Goal: Information Seeking & Learning: Check status

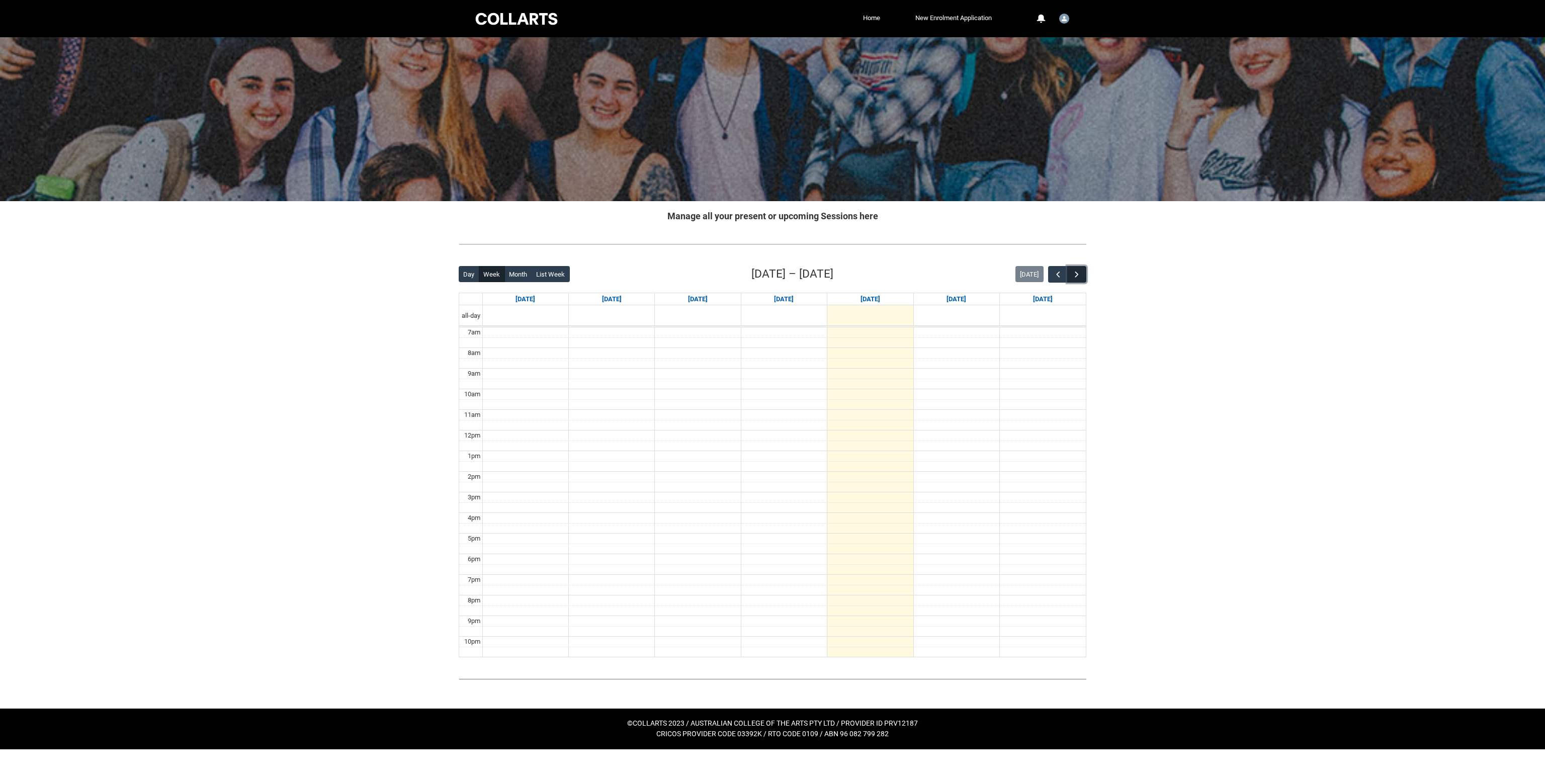
click at [1073, 271] on span "button" at bounding box center [1076, 275] width 10 height 10
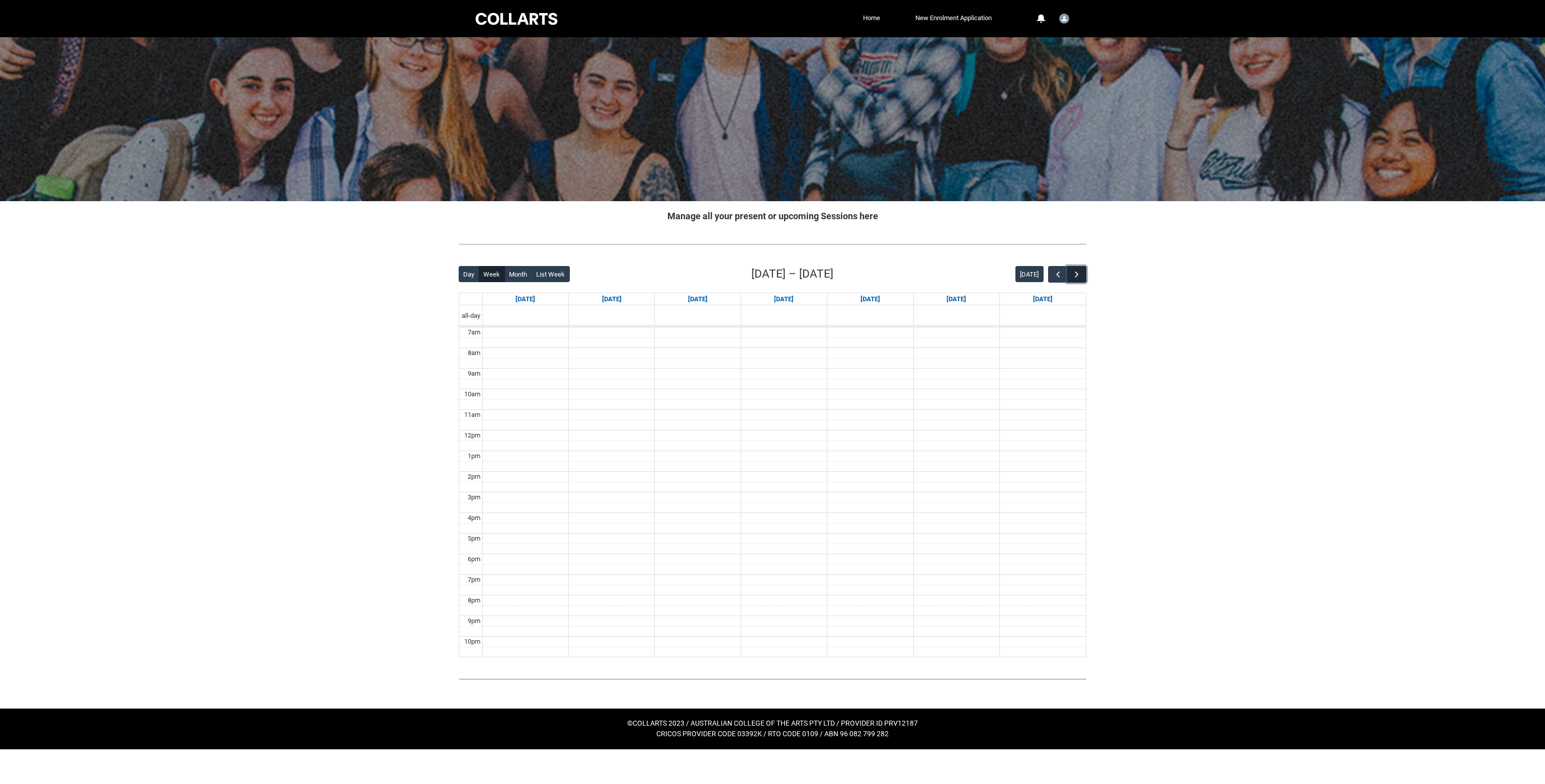
click at [1073, 271] on span "button" at bounding box center [1076, 275] width 10 height 10
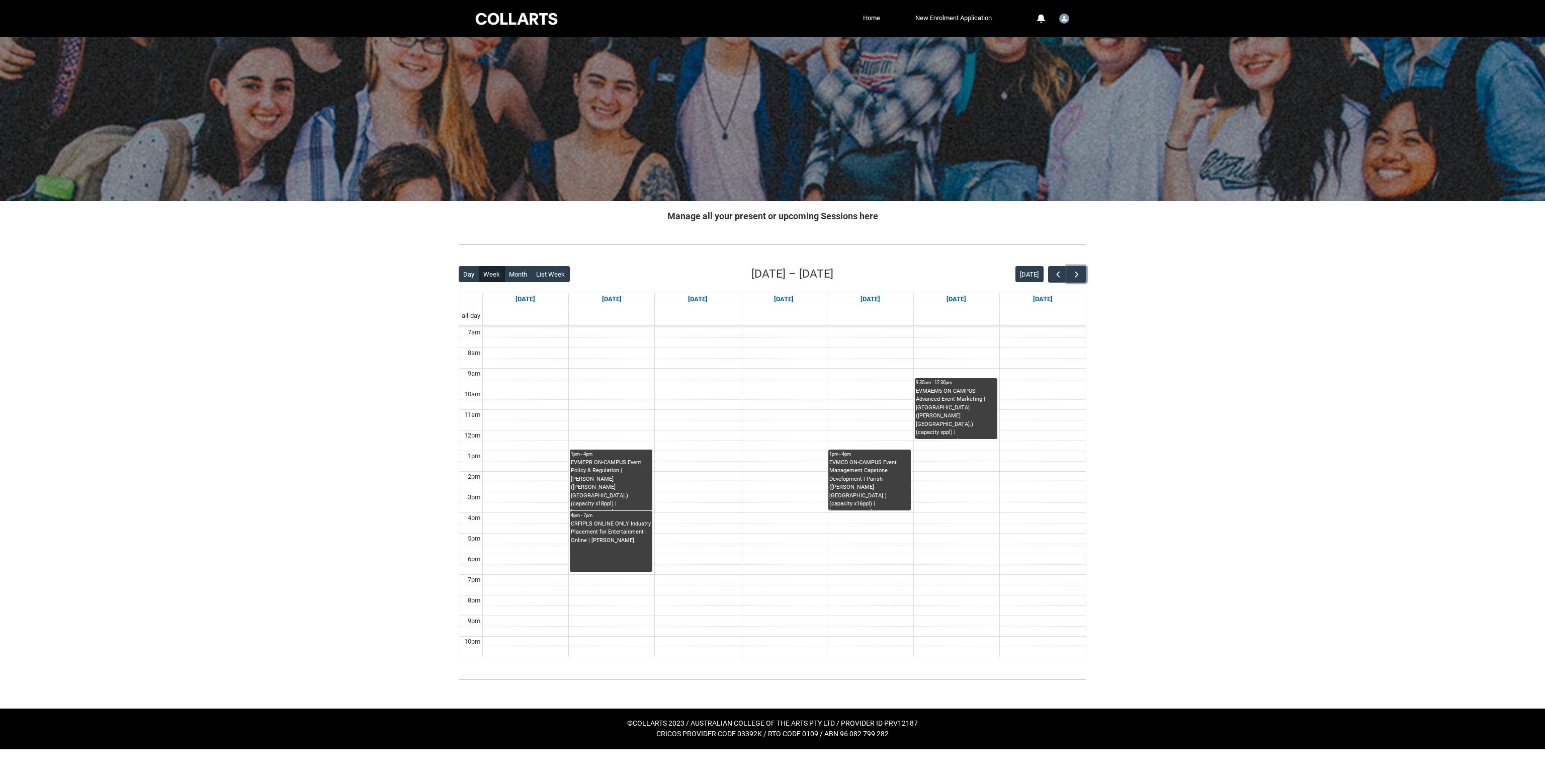
click at [621, 559] on div "CRFIPLS ONLINE ONLY Industry Placement for Entertainment | Online | [PERSON_NAM…" at bounding box center [611, 545] width 81 height 51
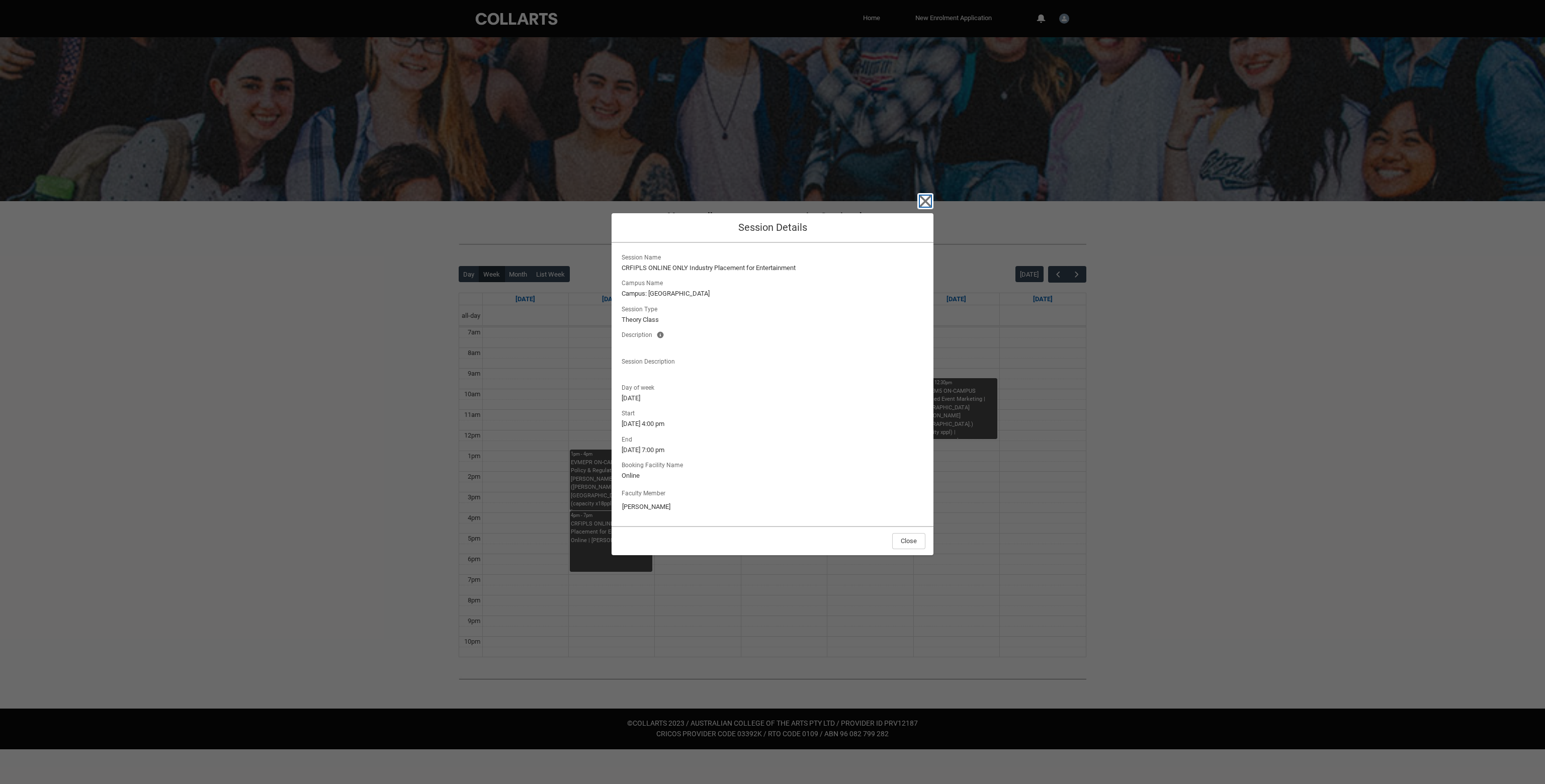
click at [932, 195] on icon "button" at bounding box center [925, 201] width 16 height 16
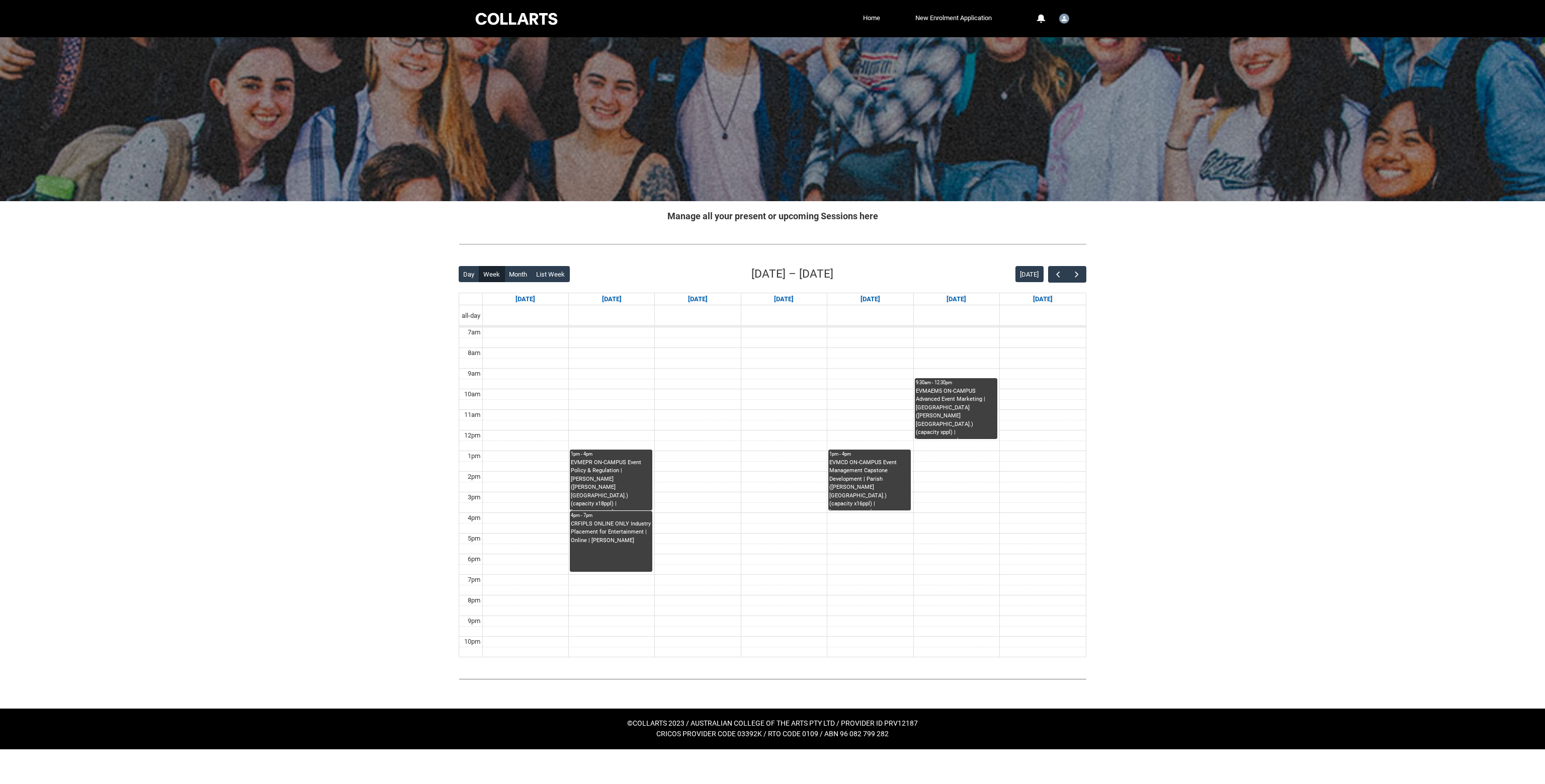
click at [867, 479] on div "EVMCD ON-CAMPUS Event Management Capstone Development | Parish ([PERSON_NAME][G…" at bounding box center [870, 484] width 81 height 51
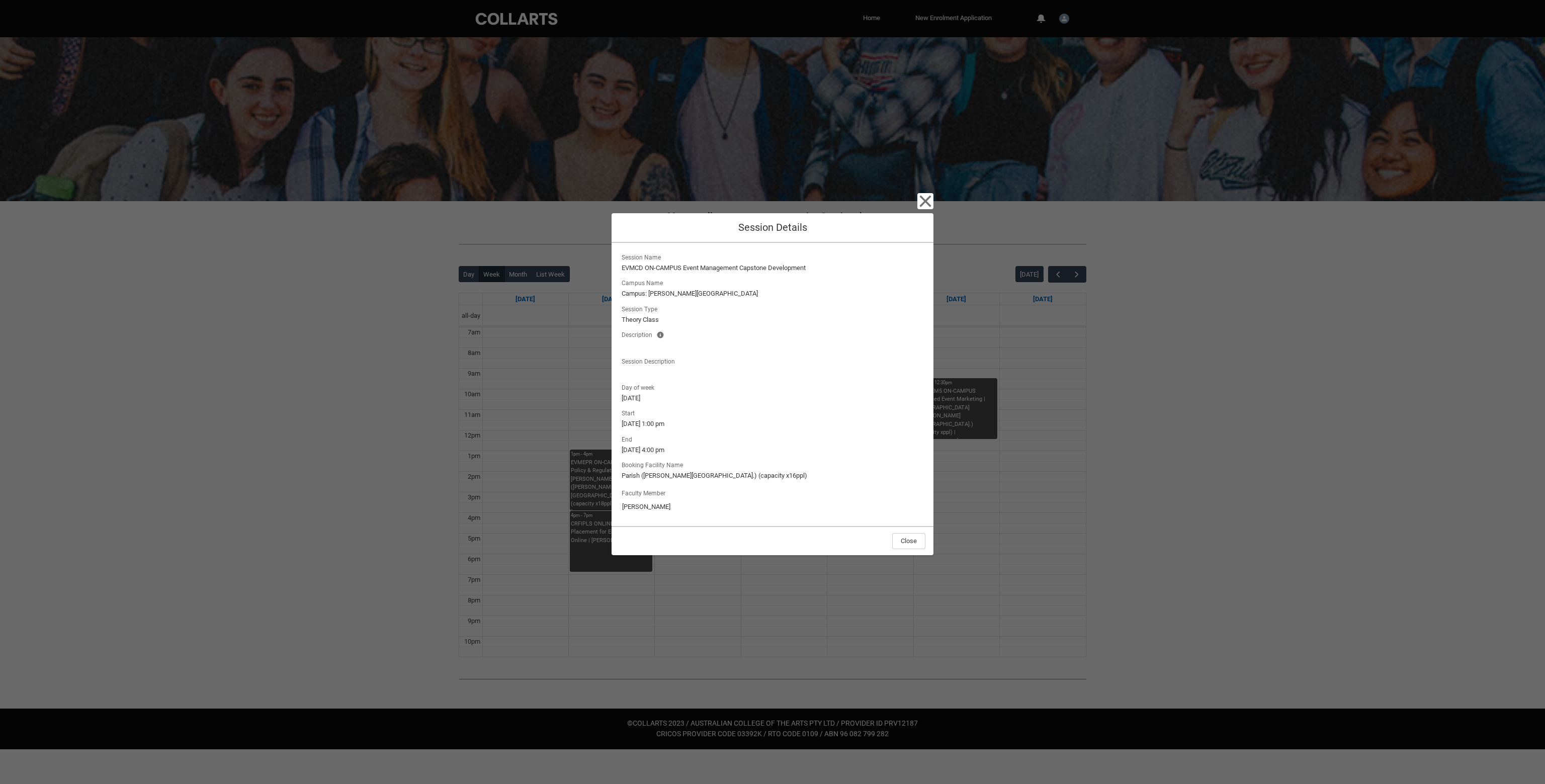
click at [920, 210] on div "Close Session Details Session Name EVMCD ON-CAMPUS Event Management [GEOGRAPHIC…" at bounding box center [772, 392] width 322 height 784
click at [932, 203] on icon "button" at bounding box center [925, 201] width 16 height 16
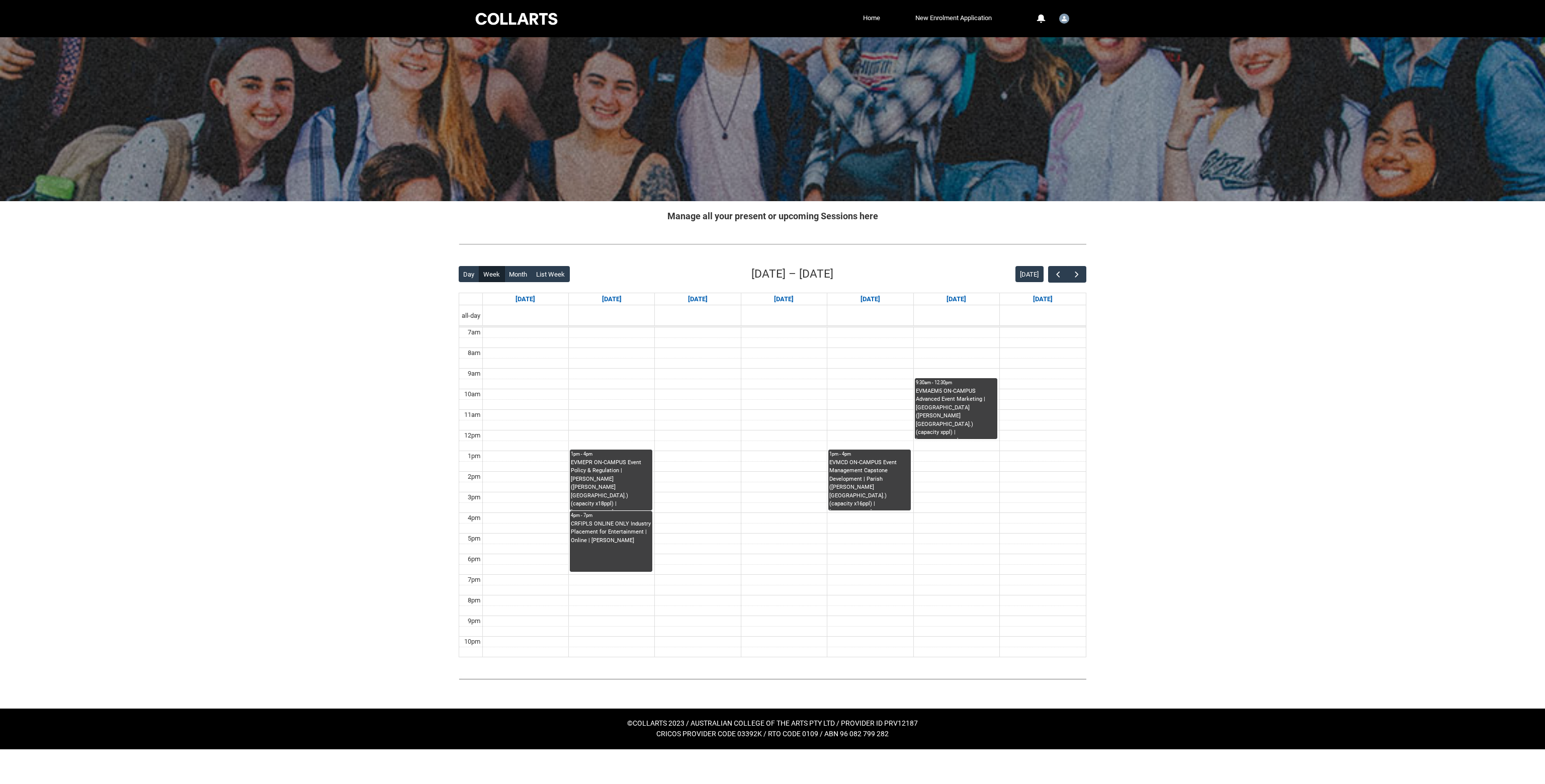
click at [598, 535] on div "CRFIPLS ONLINE ONLY Industry Placement for Entertainment | Online | [PERSON_NAM…" at bounding box center [611, 532] width 81 height 25
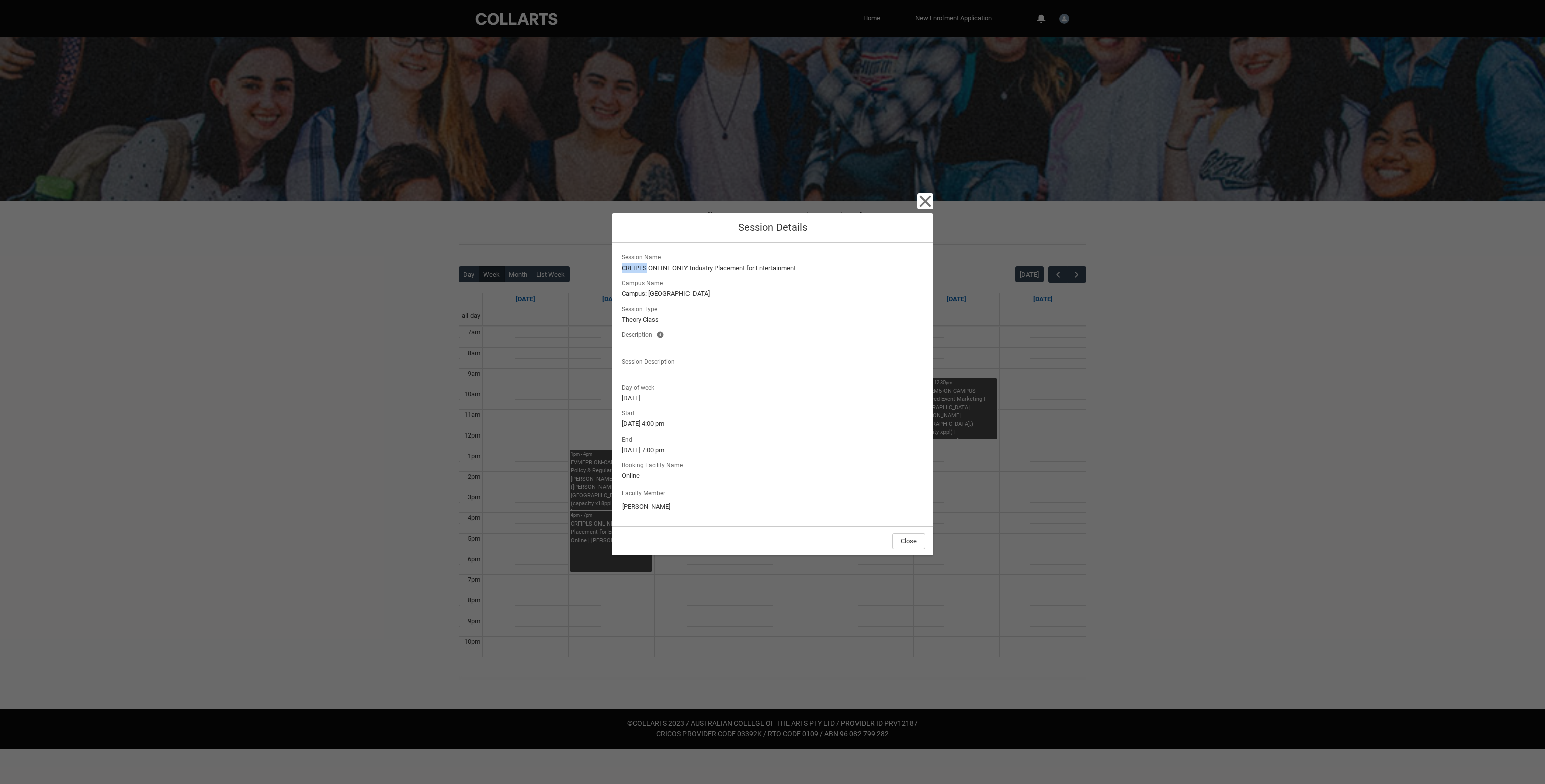
drag, startPoint x: 624, startPoint y: 267, endPoint x: 647, endPoint y: 270, distance: 23.2
click at [647, 270] on div "Session Name CRFIPLS ONLINE ONLY Industry Placement for Entertainment Campus Na…" at bounding box center [772, 384] width 322 height 283
copy lightning-formatted-text "CRFIPLS"
click at [416, 357] on div "Close Session Details Session Name CRFIPLS ONLINE ONLY Industry Placement for E…" at bounding box center [772, 392] width 1545 height 784
click at [564, 399] on div "Close Session Details Session Name CRFIPLS ONLINE ONLY Industry Placement for E…" at bounding box center [772, 392] width 1545 height 784
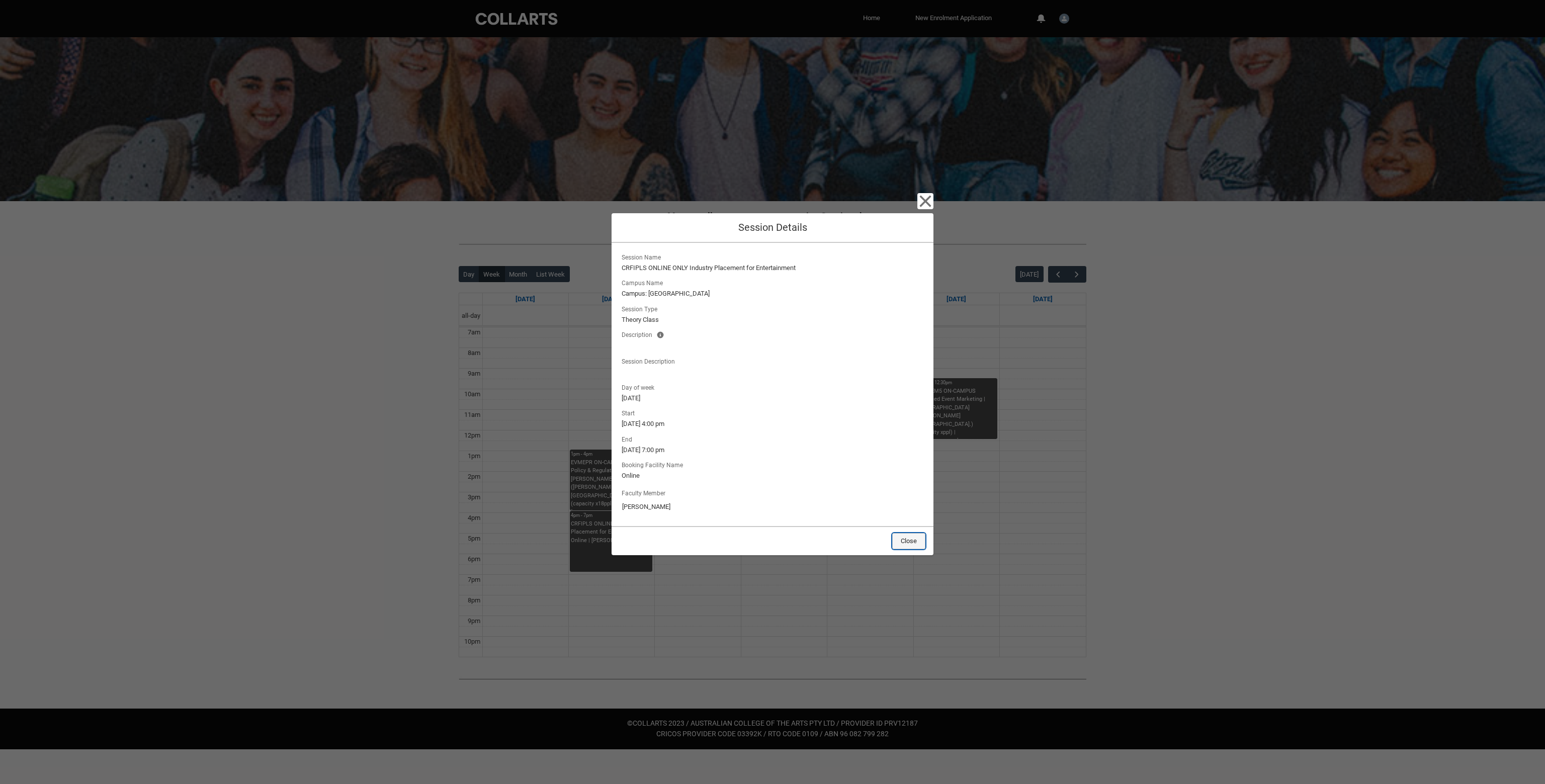
click at [909, 543] on button "Close" at bounding box center [909, 541] width 33 height 16
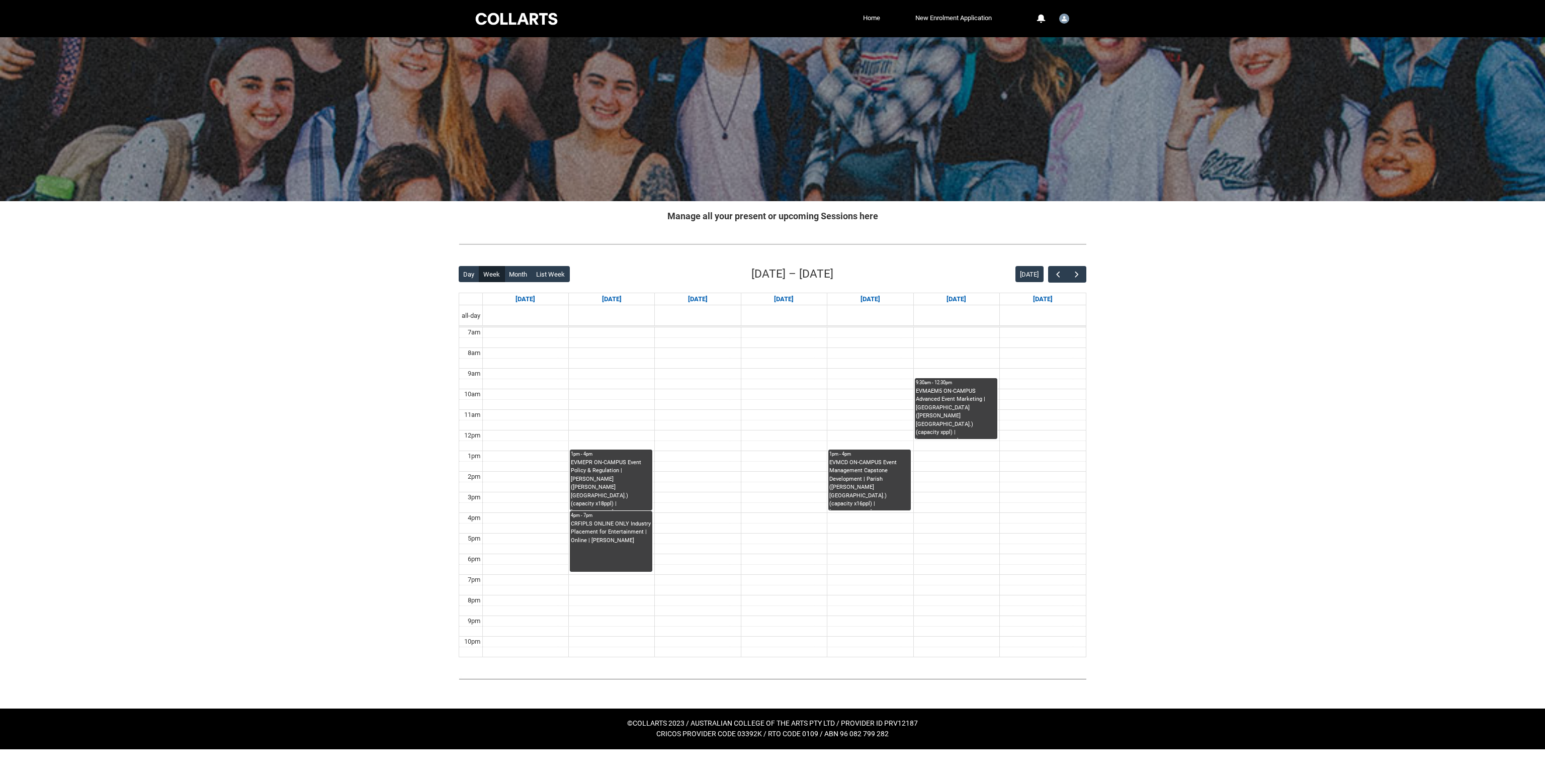
click at [598, 496] on div "EVMEPR ON-CAMPUS Event Policy & Regulation | [PERSON_NAME] ([PERSON_NAME][GEOGR…" at bounding box center [611, 484] width 81 height 51
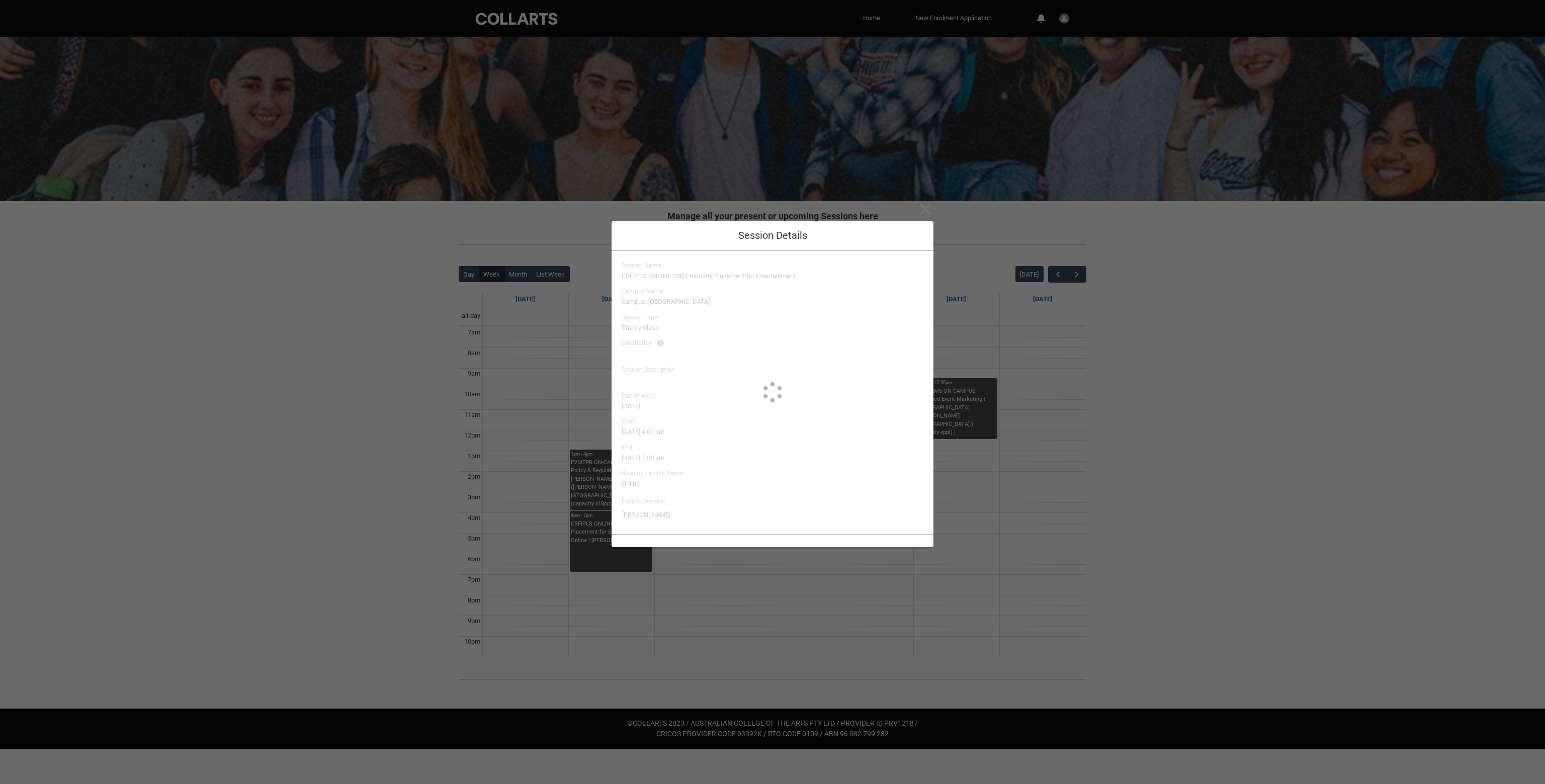
type input "[PERSON_NAME]"
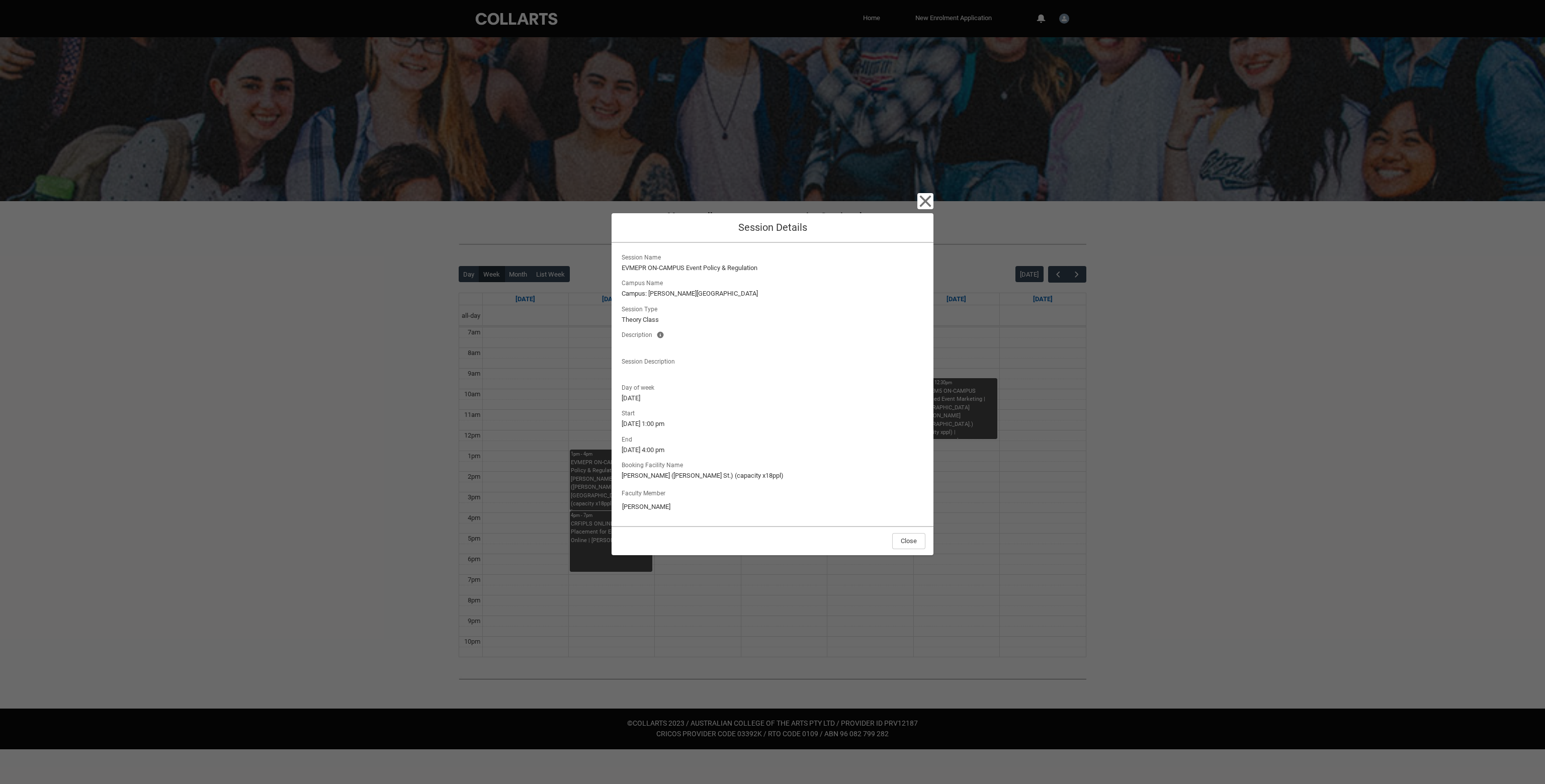
click at [930, 192] on div "Close Session Details Session Name EVMEPR ON-CAMPUS Event Policy & Regulation C…" at bounding box center [772, 392] width 322 height 784
